Goal: Check status: Check status

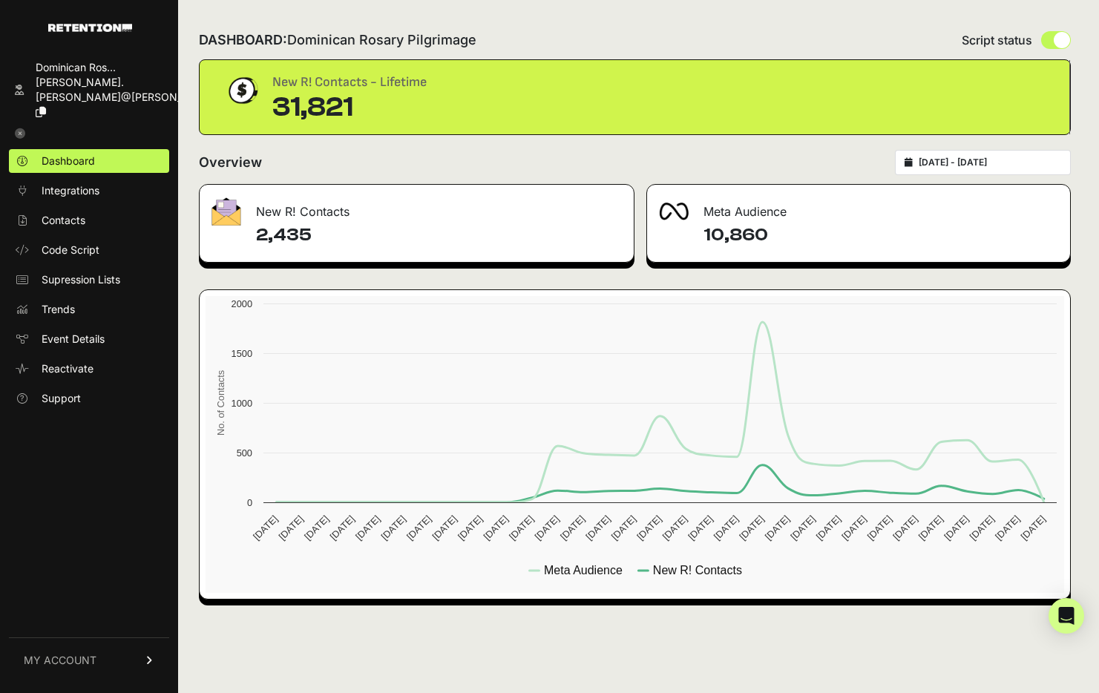
click at [1026, 169] on div "2025-07-26 - 2025-08-25" at bounding box center [983, 162] width 176 height 25
type input "2025-07-26"
type input "2025-08-25"
click at [1019, 164] on input "2025-07-26 - 2025-08-25" at bounding box center [990, 163] width 143 height 12
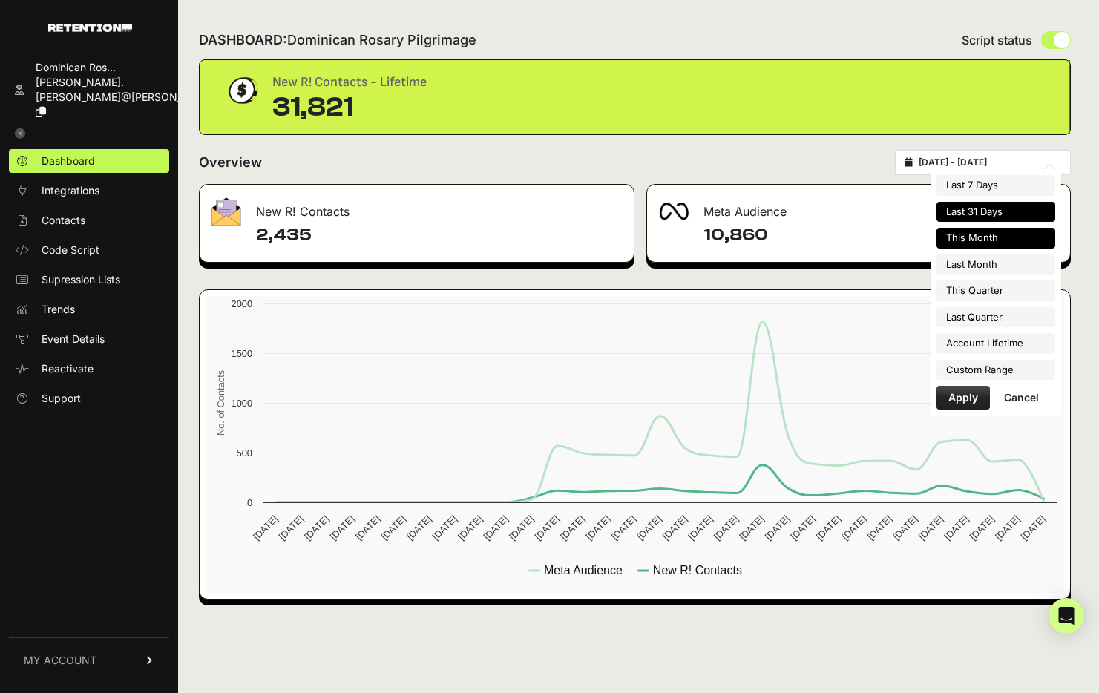
type input "2025-08-01"
type input "2025-08-31"
type input "2025-07-26"
type input "2025-08-25"
type input "2025-07-01"
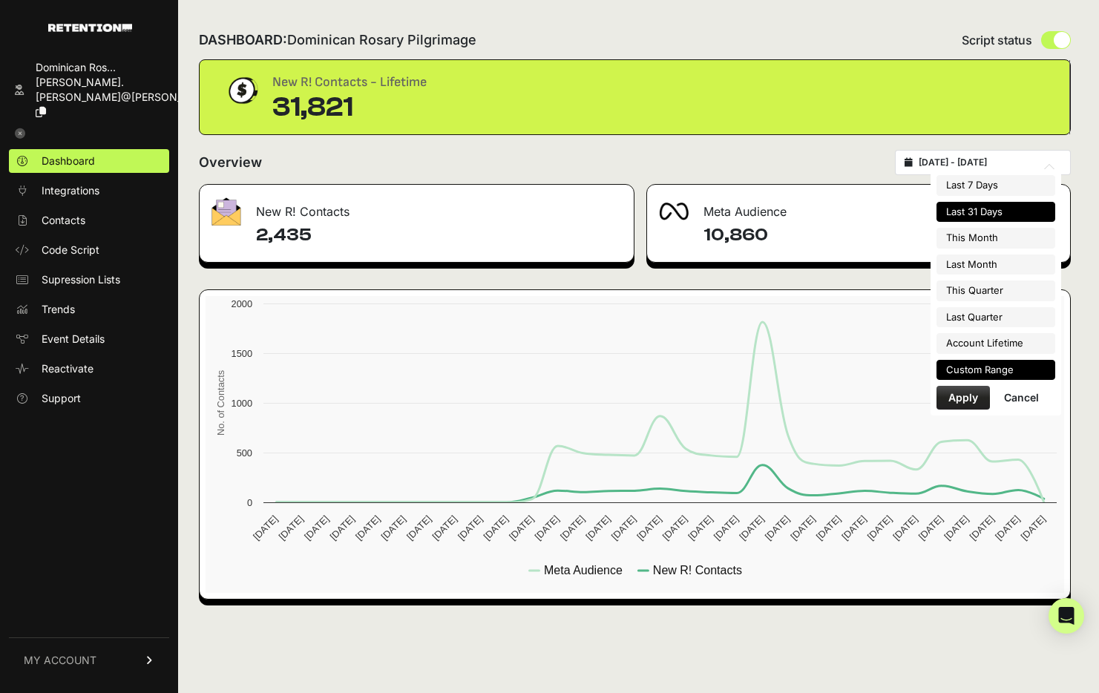
type input "2025-07-31"
type input "2025-07-01"
type input "2025-09-30"
type input "2025-04-01"
type input "2025-06-30"
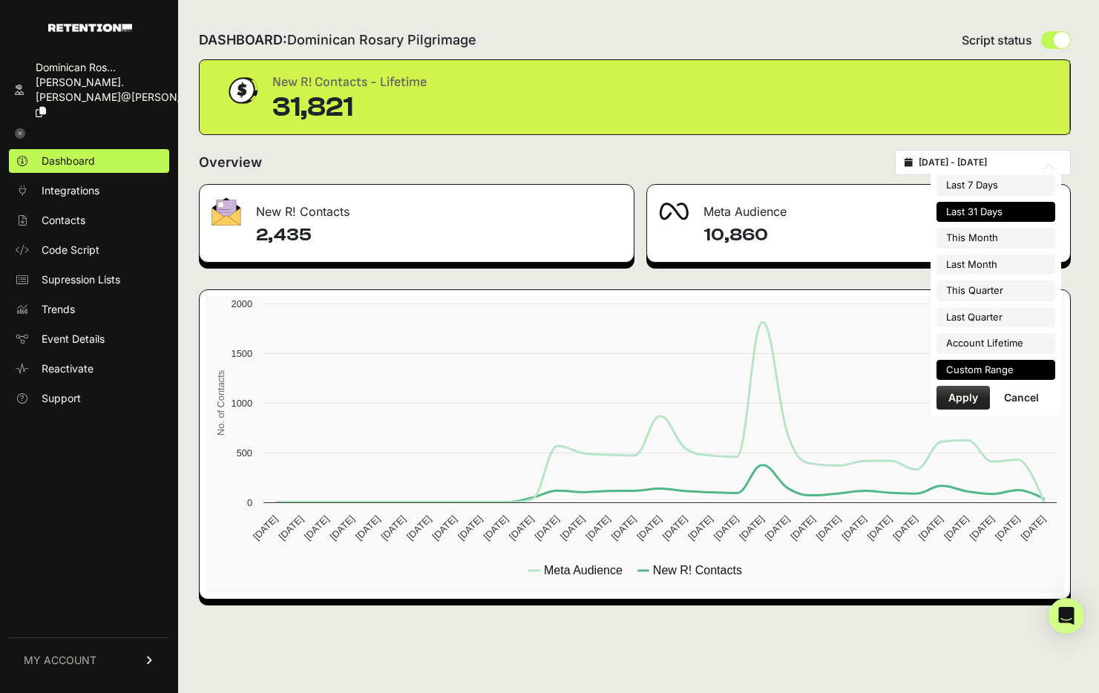
type input "2023-03-16"
type input "2025-08-25"
click at [993, 374] on li "Custom Range" at bounding box center [996, 370] width 119 height 21
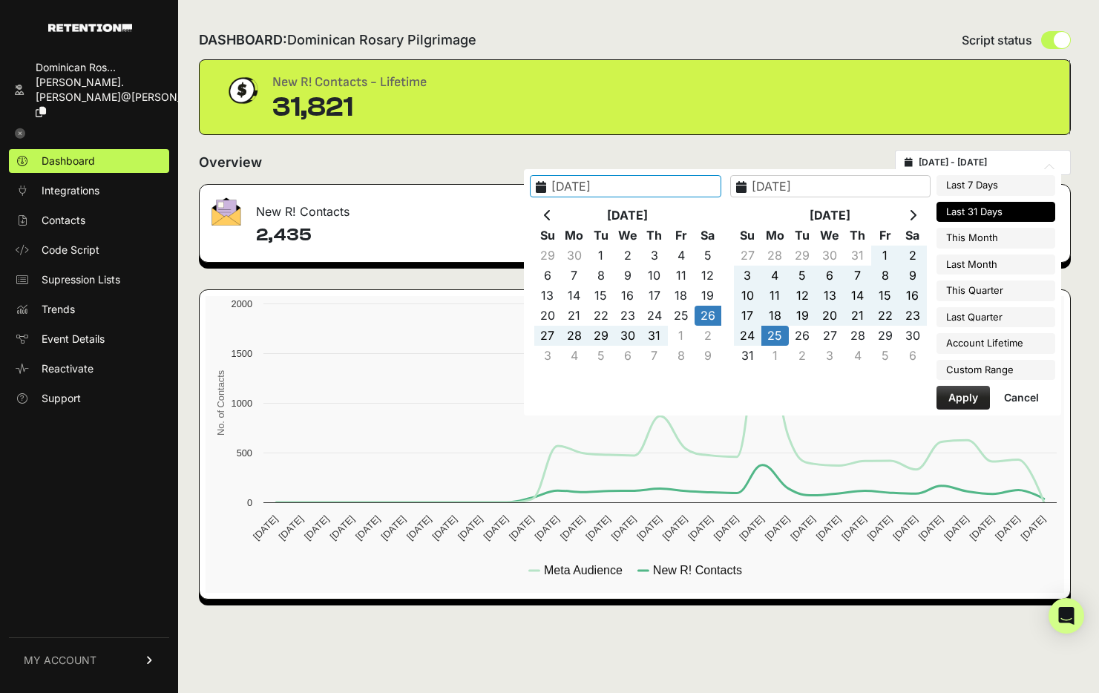
type input "2025-04-01"
type input "2025-06-30"
type input "2025-07-01"
type input "2025-09-30"
type input "2025-08-16"
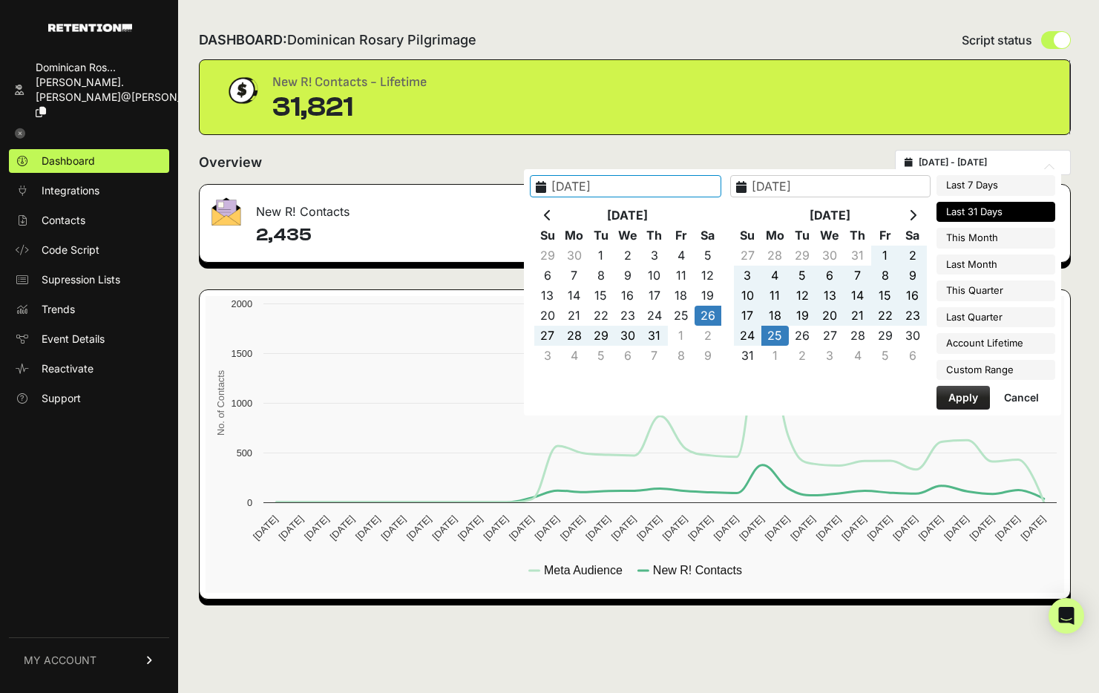
type input "2025-08-25"
type input "2025-08-17"
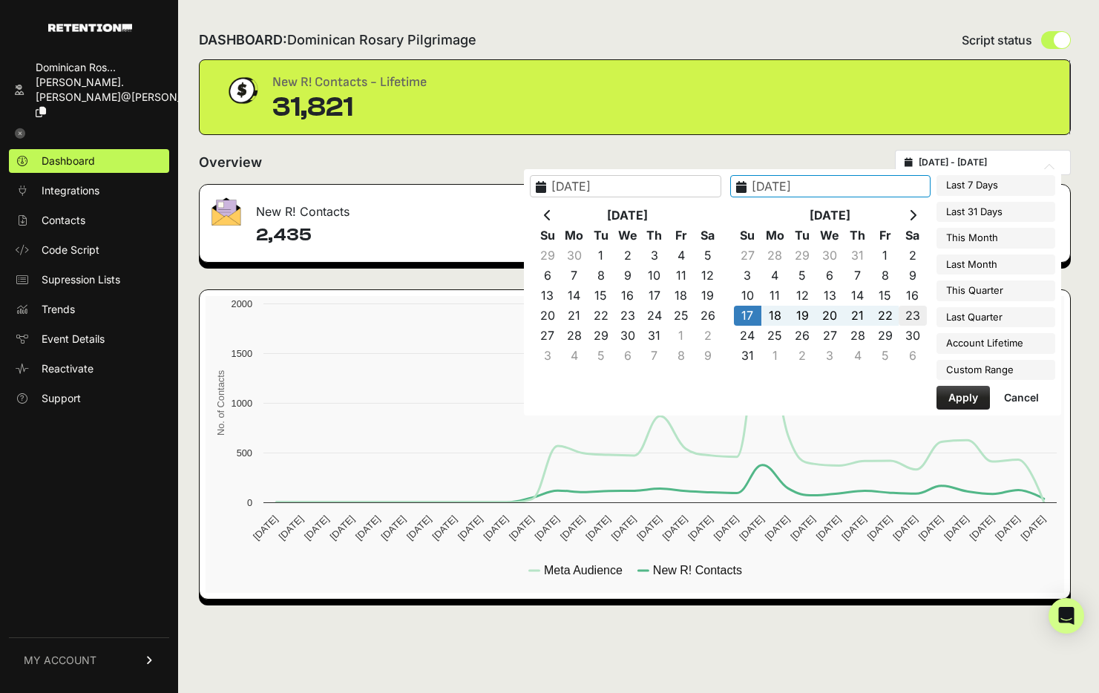
type input "2025-08-23"
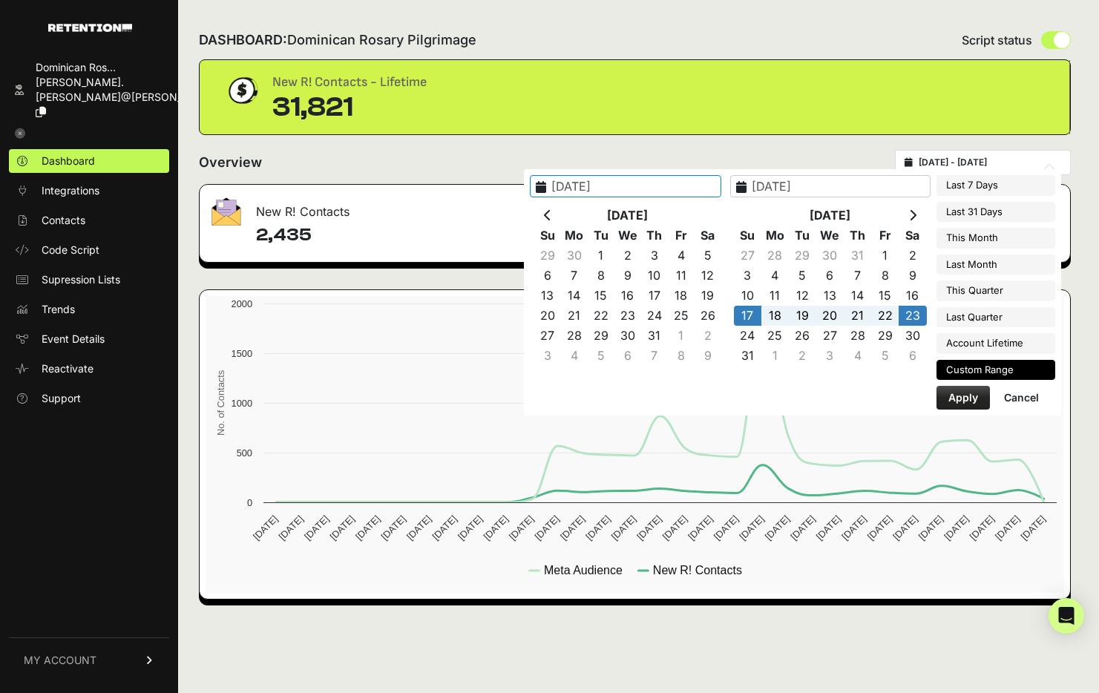
type input "2025-08-17"
click at [954, 399] on button "Apply" at bounding box center [963, 398] width 53 height 24
type input "[DATE] - [DATE]"
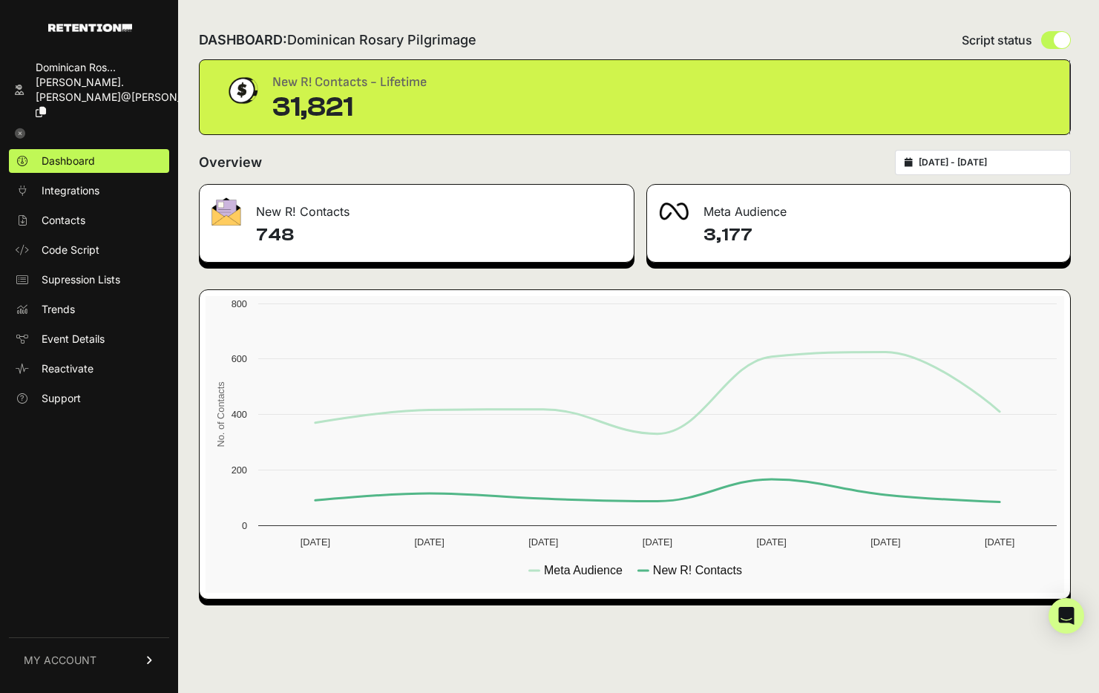
drag, startPoint x: 287, startPoint y: 235, endPoint x: 209, endPoint y: 226, distance: 78.5
click at [209, 226] on div "748" at bounding box center [417, 242] width 434 height 39
copy h4 "748"
